Goal: Task Accomplishment & Management: Manage account settings

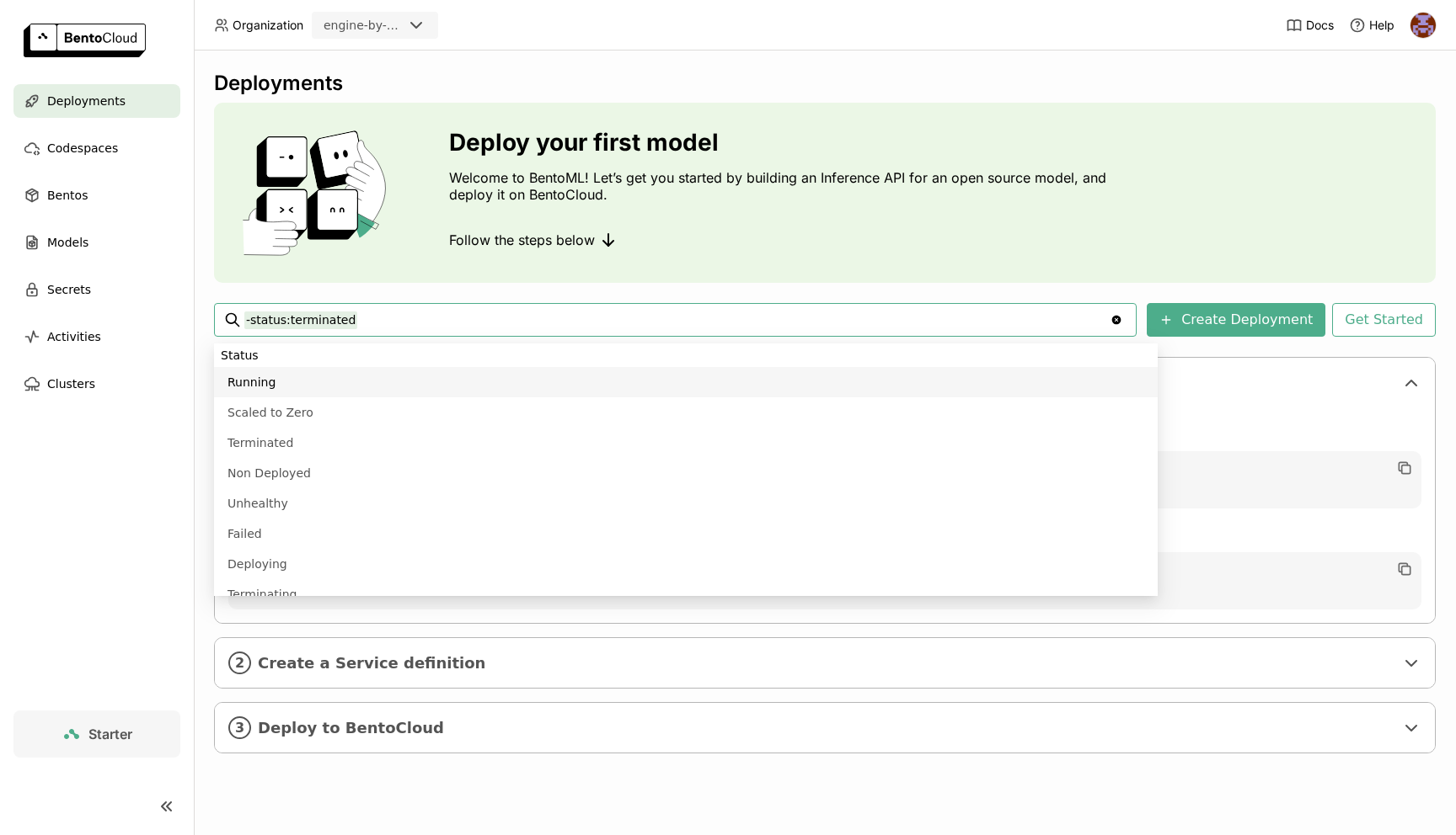
click at [630, 123] on div "Deploy your first model Welcome to BentoML! Let’s get you started by building a…" at bounding box center [824, 193] width 1222 height 180
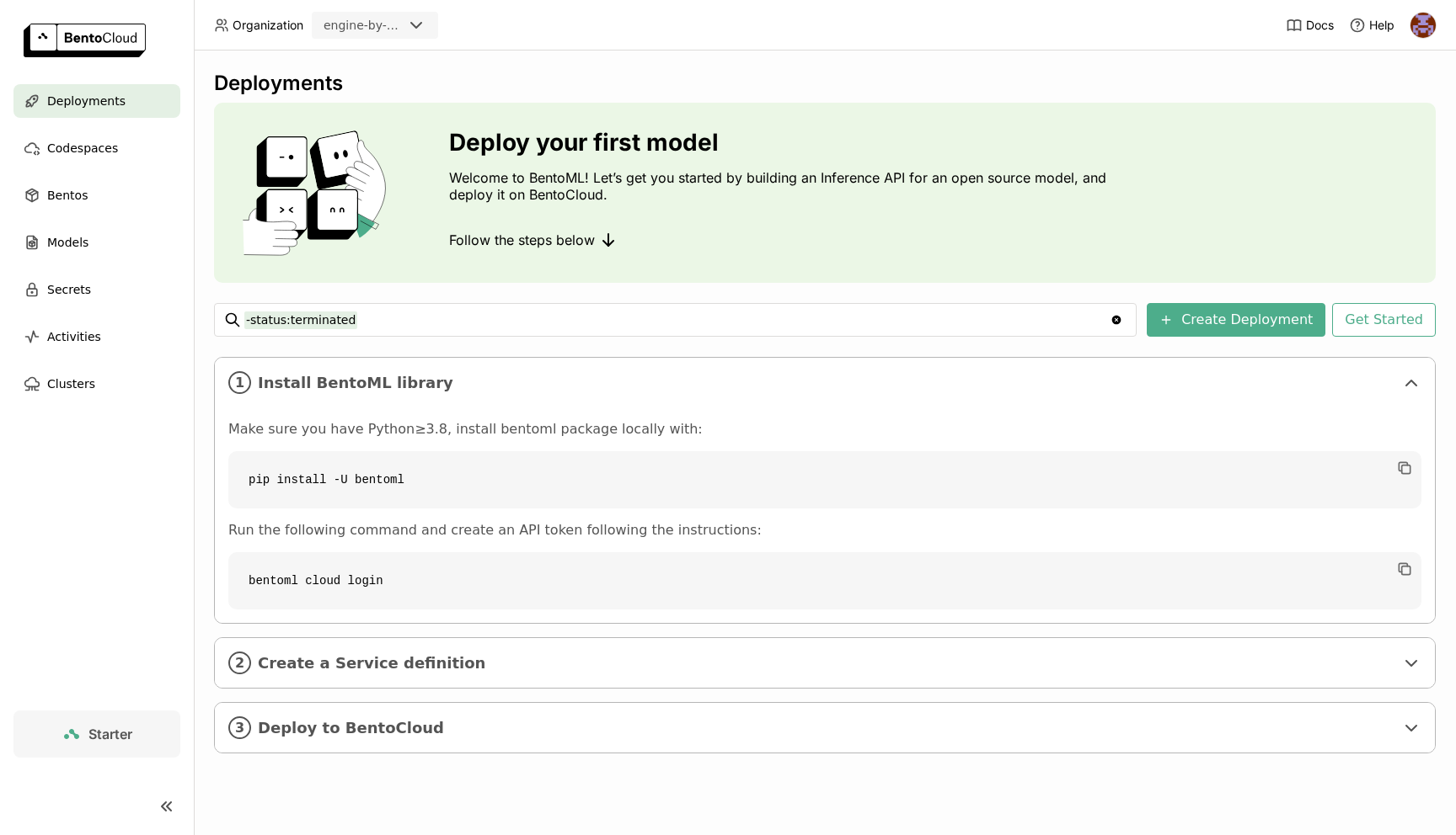
click at [118, 94] on span "Deployments" at bounding box center [85, 101] width 78 height 20
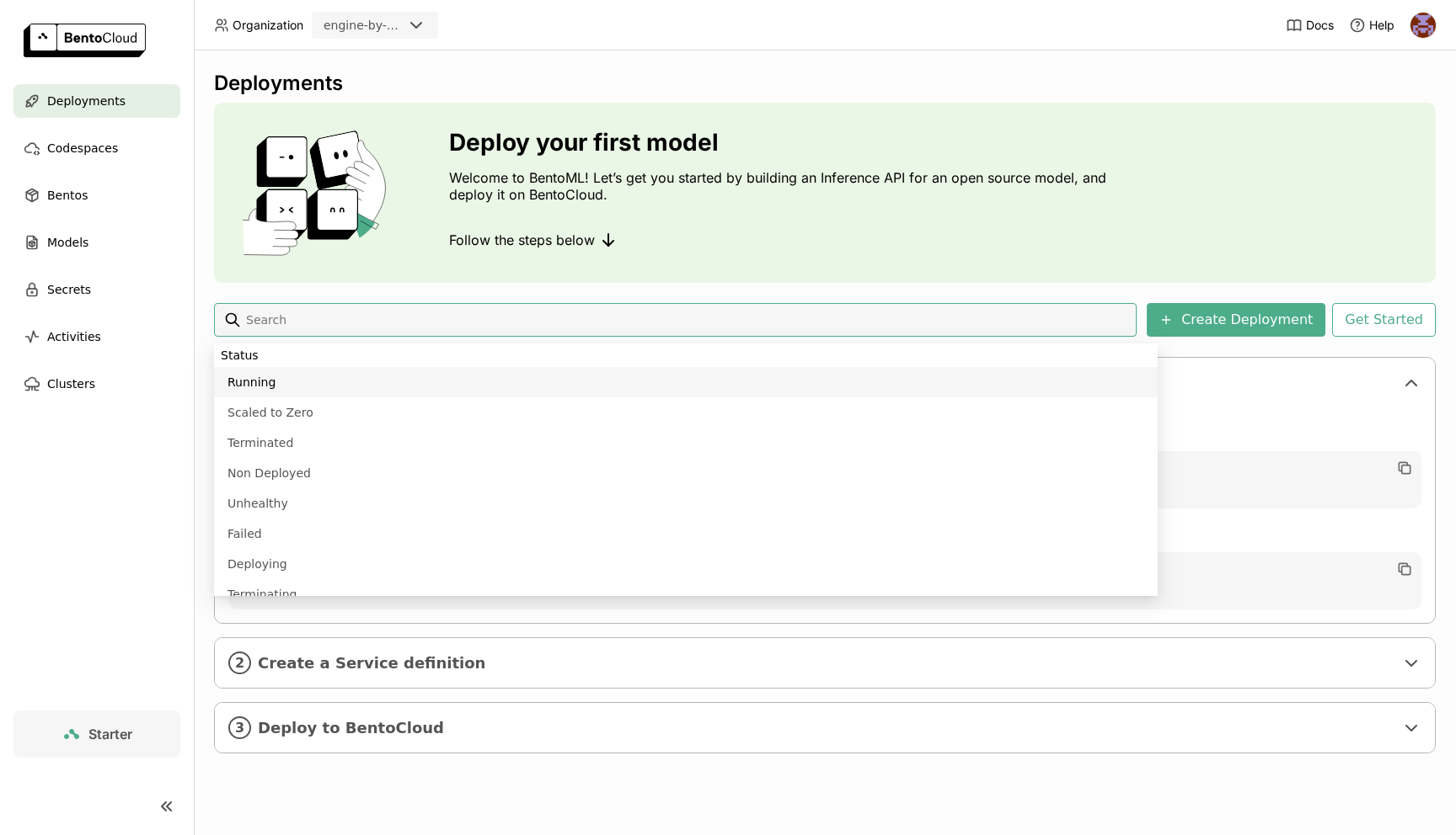
click at [1255, 237] on div "Deploy your first model Welcome to BentoML! Let’s get you started by building a…" at bounding box center [824, 193] width 1222 height 180
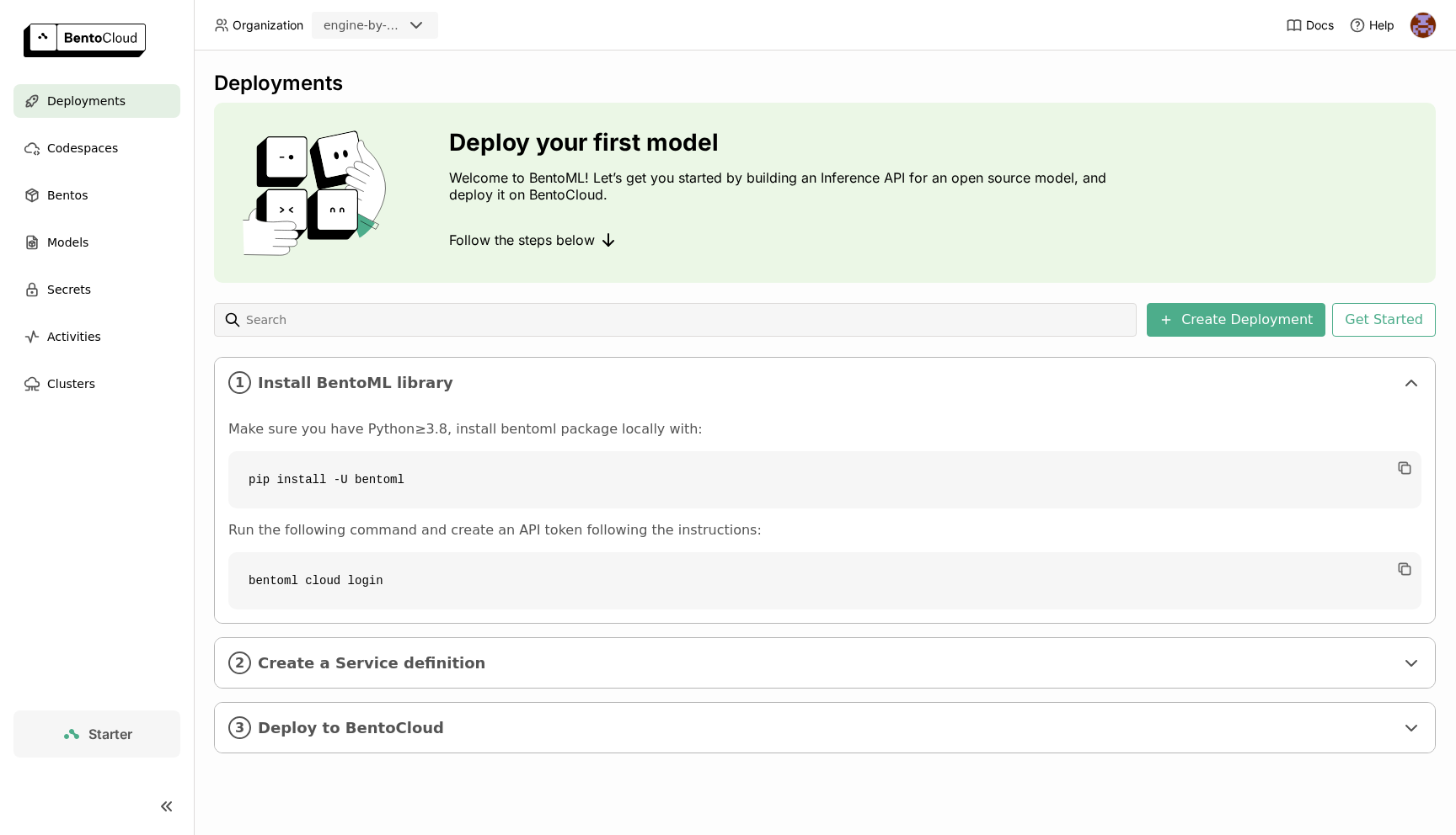
click at [359, 476] on code "pip install -U bentoml" at bounding box center [825, 480] width 1193 height 57
copy div "pip install -U bentoml"
click at [1407, 468] on icon "button" at bounding box center [1405, 468] width 17 height 17
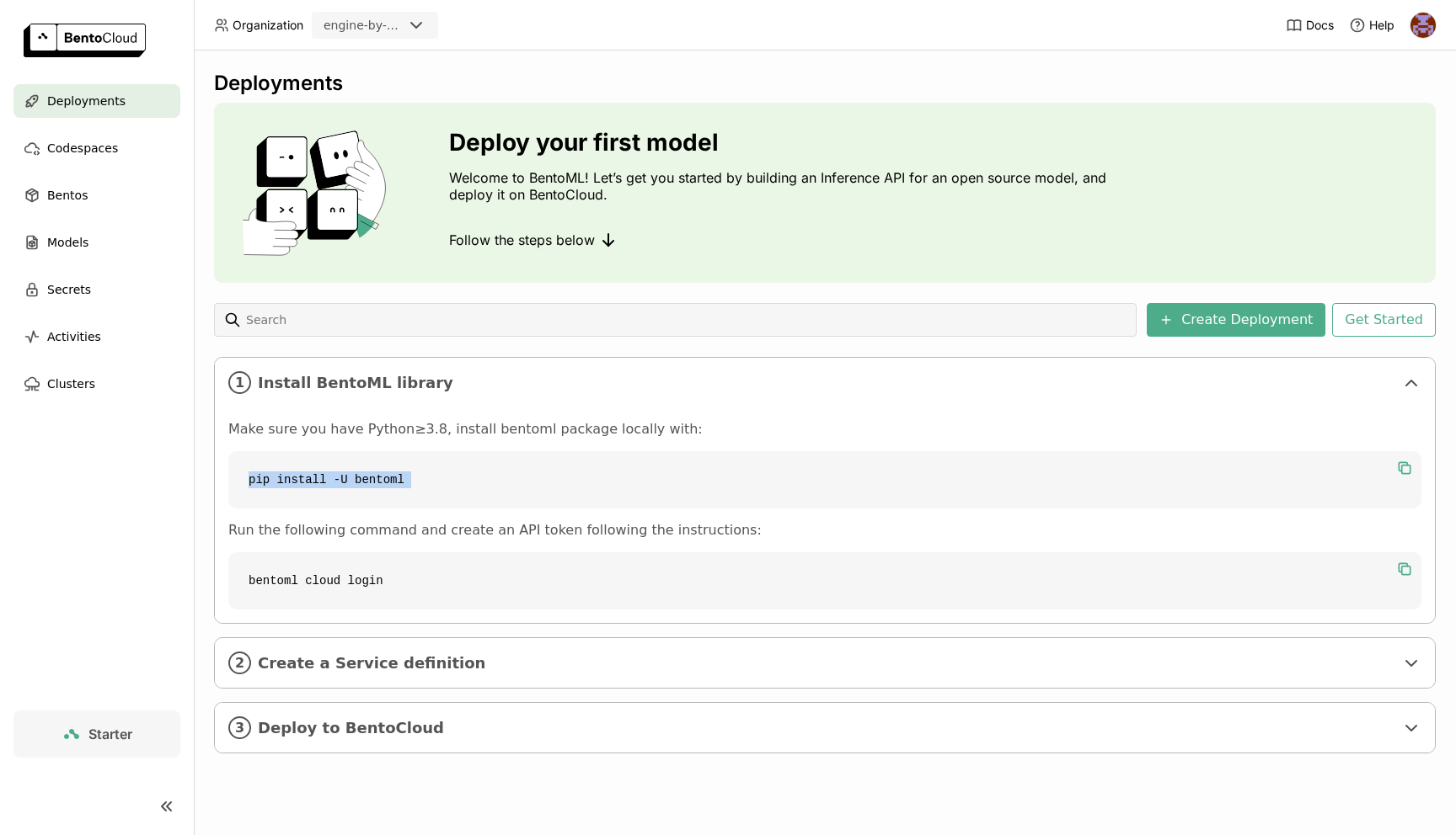
click at [1405, 567] on icon "button" at bounding box center [1405, 569] width 17 height 17
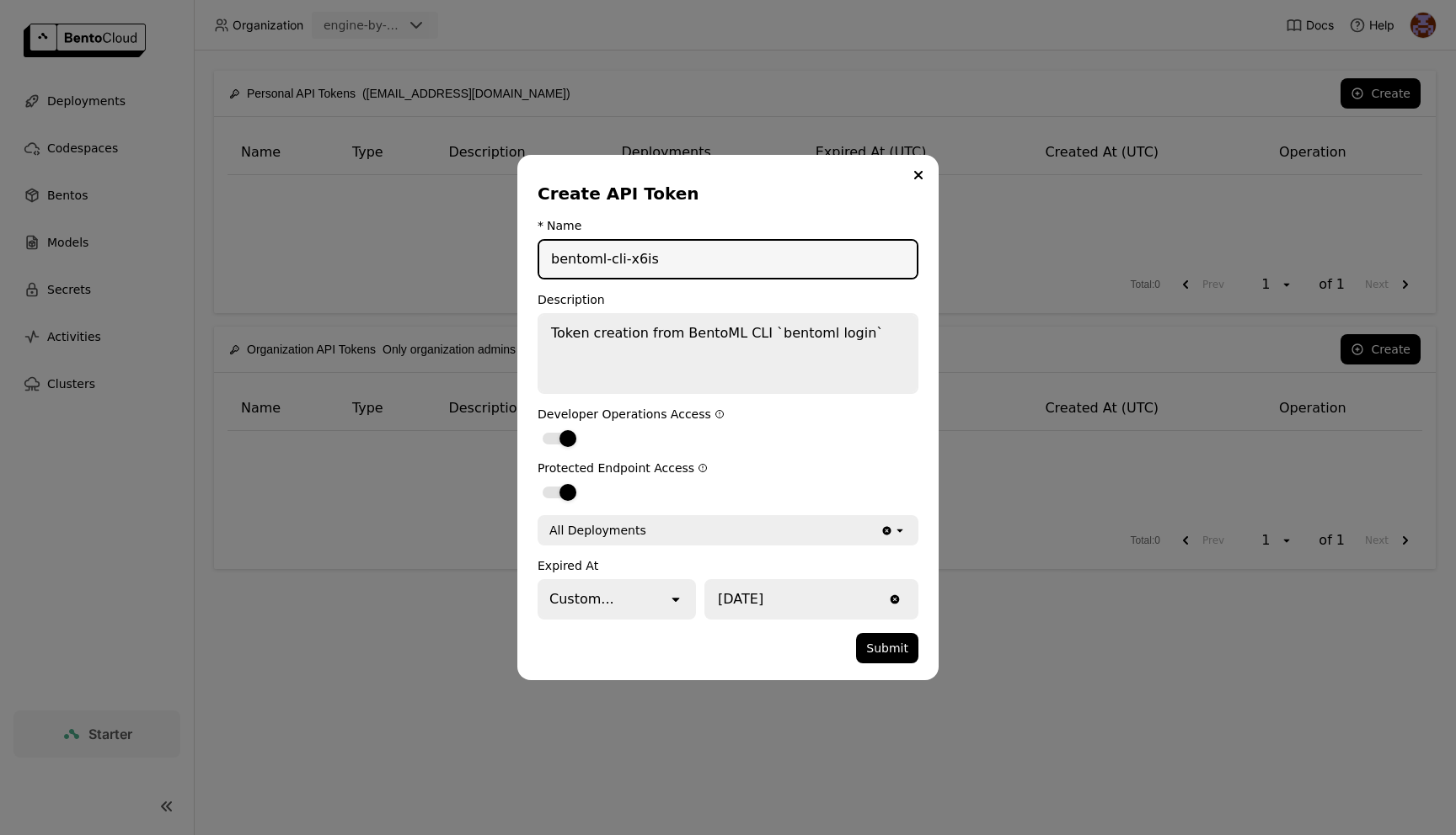
click at [767, 267] on input "bentoml-cli-x6is" at bounding box center [727, 259] width 377 height 37
type input "engine-[PERSON_NAME]"
click at [795, 376] on textarea "Token creation from BentoML CLI `bentoml login`" at bounding box center [727, 353] width 377 height 77
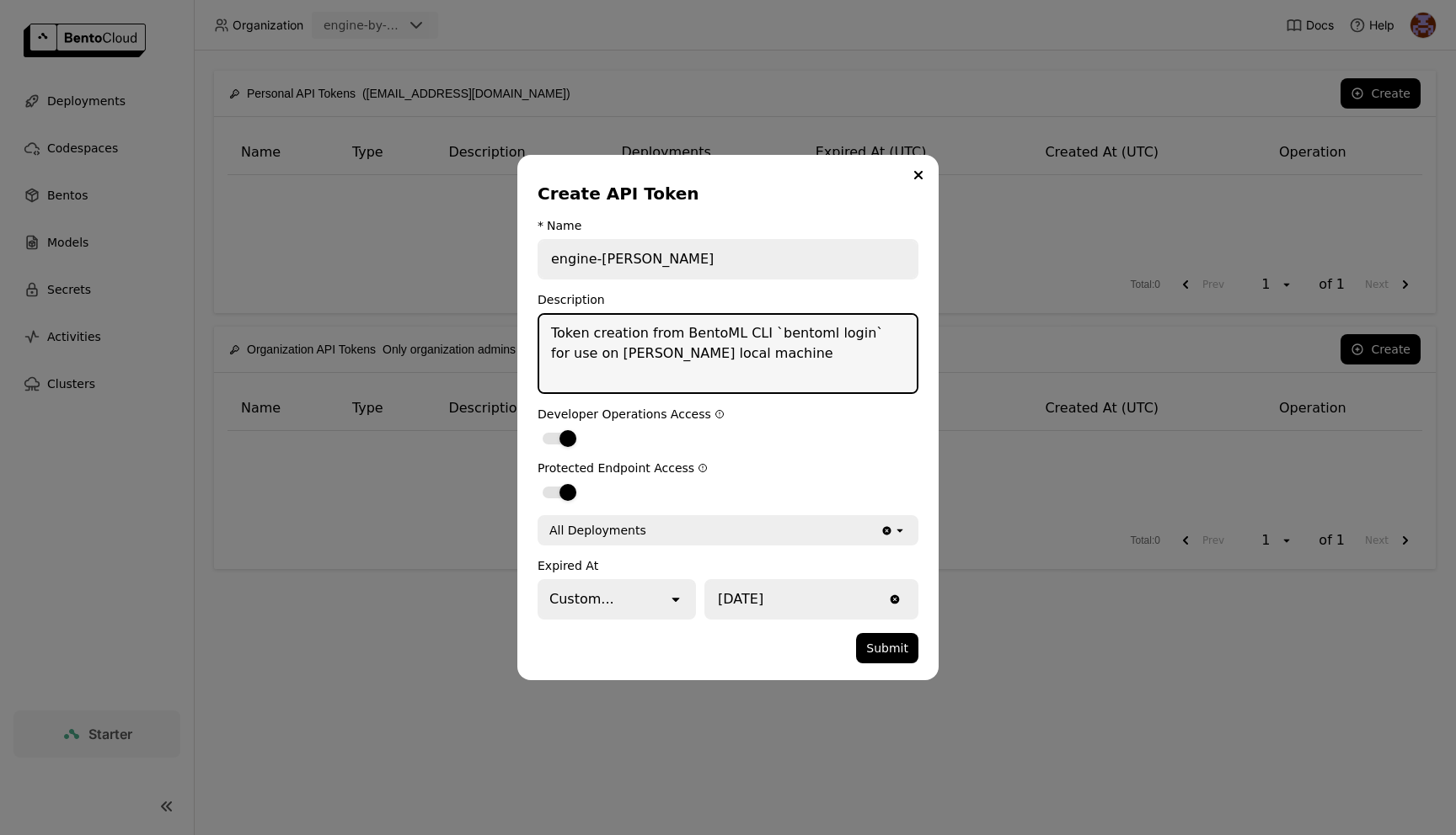
type textarea "Token creation from BentoML CLI `bentoml login` for use on [PERSON_NAME] local …"
click at [676, 540] on div "All Deployments" at bounding box center [710, 530] width 342 height 27
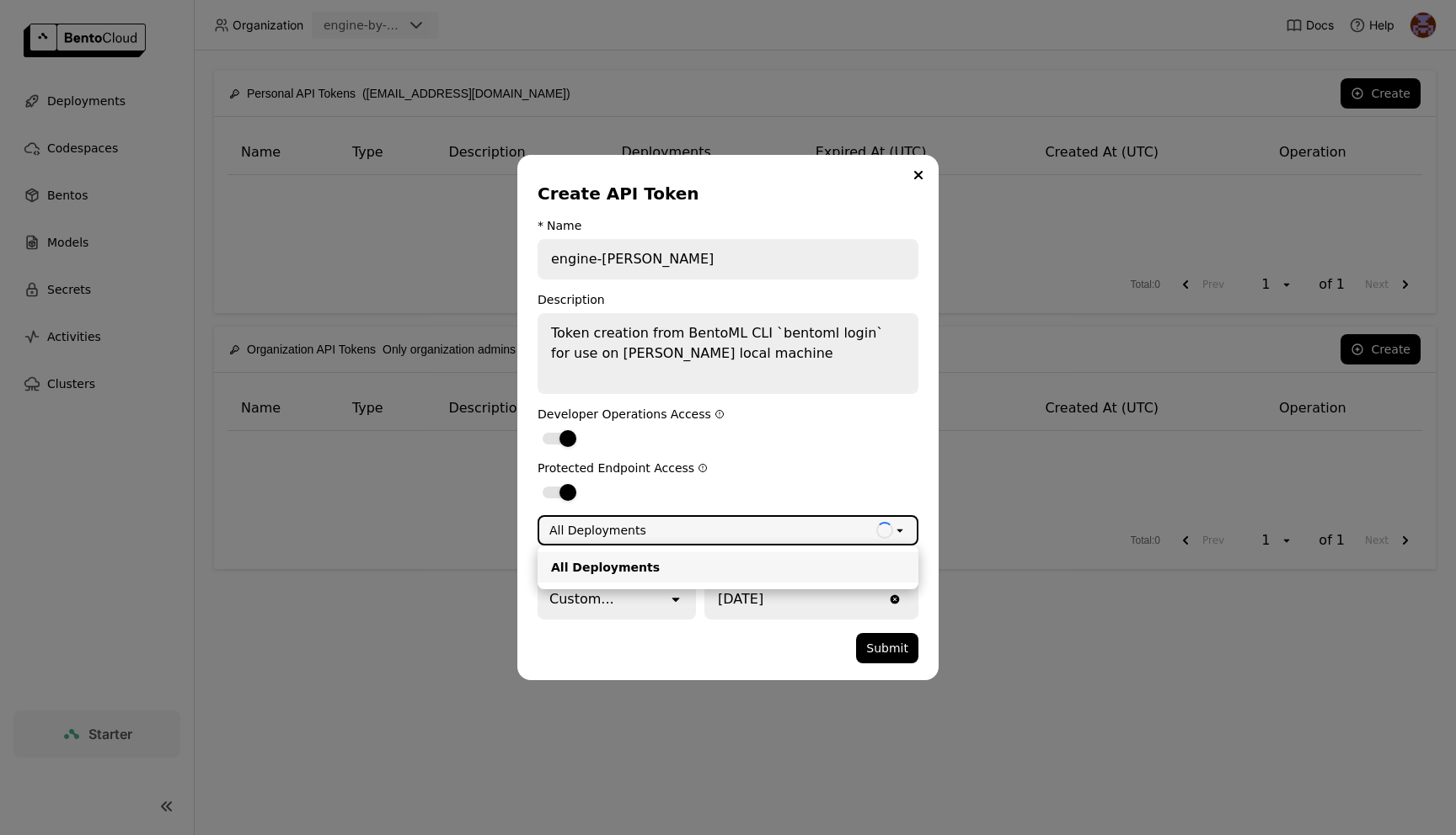
click at [745, 476] on div "Protected Endpoint Access" at bounding box center [728, 482] width 381 height 40
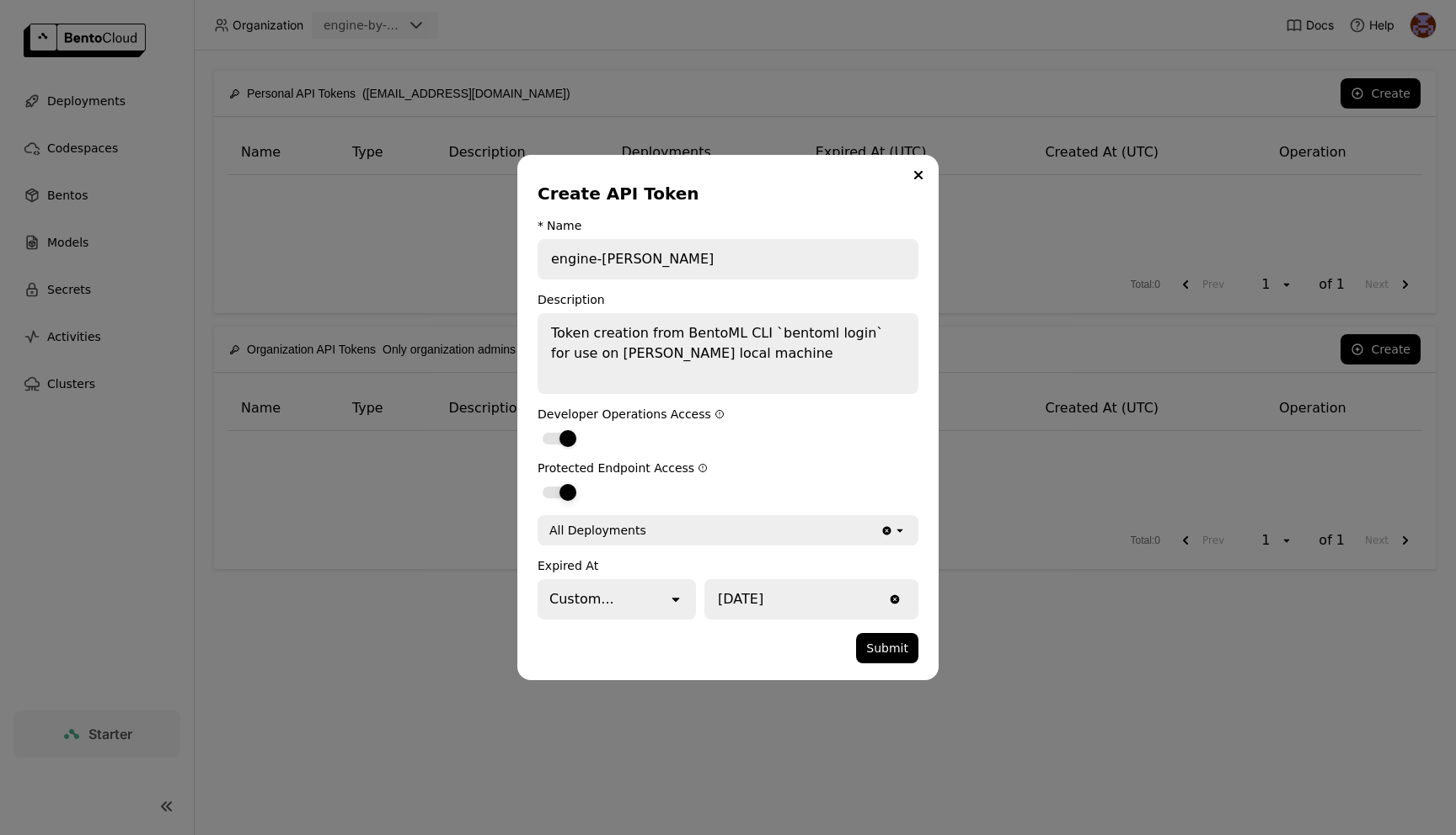
click at [569, 495] on div "dialog" at bounding box center [567, 493] width 17 height 17
click at [538, 482] on input "dialog" at bounding box center [538, 482] width 0 height 0
click at [569, 495] on div "dialog" at bounding box center [559, 492] width 34 height 12
click at [538, 482] on input "dialog" at bounding box center [538, 482] width 0 height 0
click at [657, 590] on div "Custom..." at bounding box center [603, 599] width 129 height 37
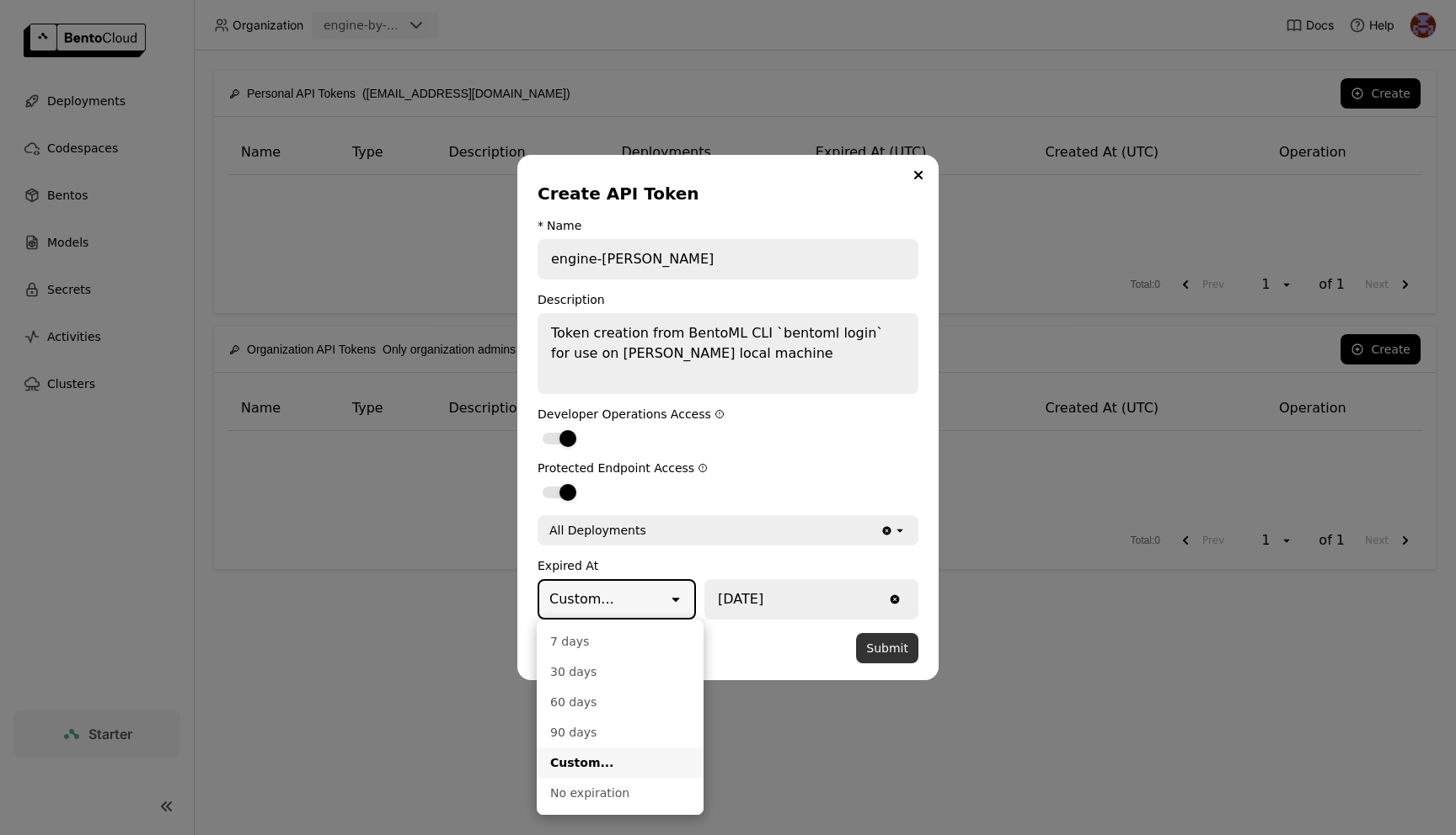
click at [891, 651] on button "Submit" at bounding box center [887, 648] width 62 height 30
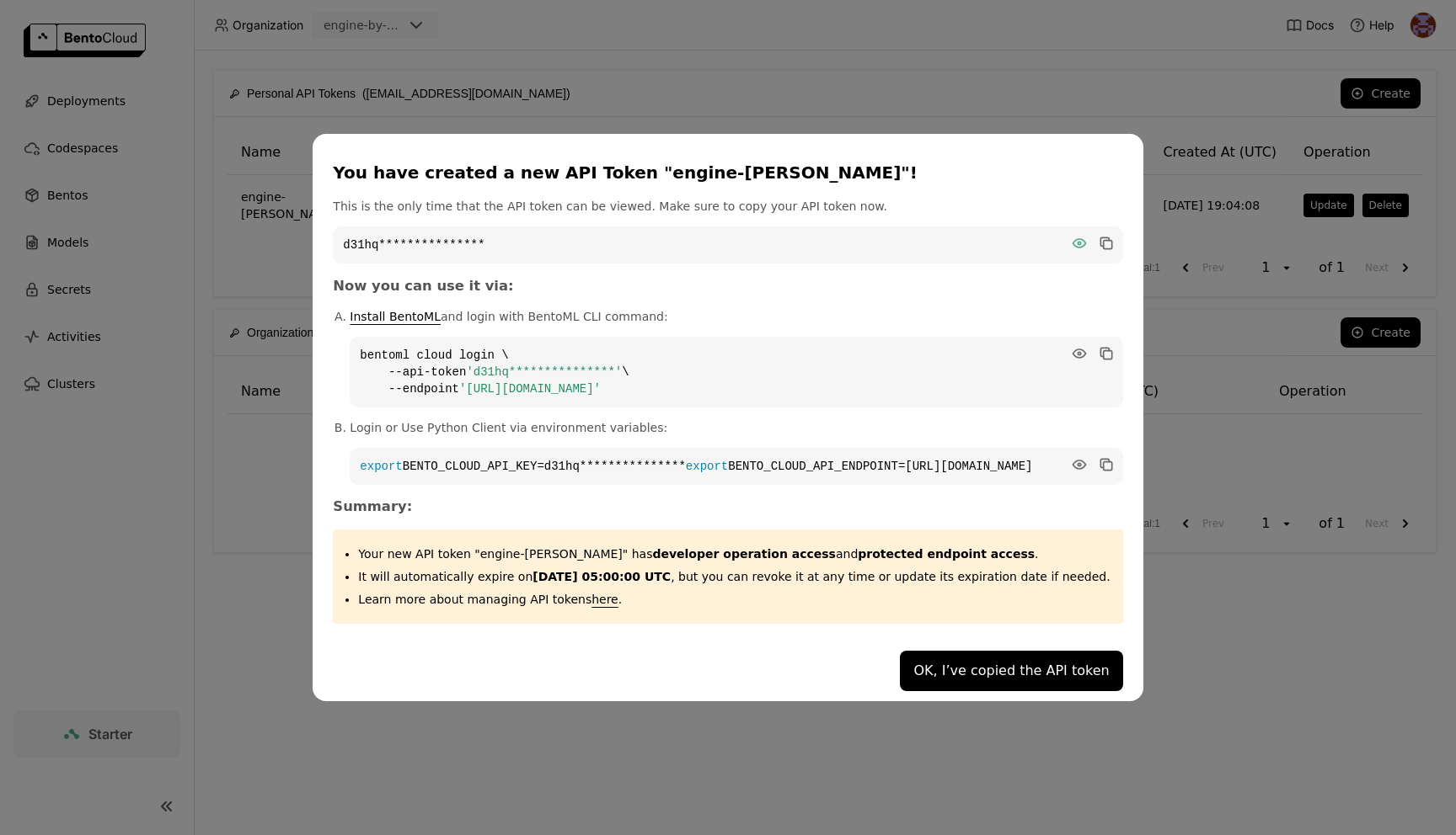
click at [1072, 239] on icon "dialog" at bounding box center [1079, 243] width 13 height 8
click at [1101, 239] on icon "dialog" at bounding box center [1104, 242] width 8 height 8
click at [1070, 457] on icon "dialog" at bounding box center [1079, 464] width 17 height 17
click at [1101, 459] on icon "dialog" at bounding box center [1104, 462] width 8 height 8
click at [944, 688] on button "OK, I’ve copied the API token" at bounding box center [1011, 671] width 222 height 40
